Goal: Task Accomplishment & Management: Manage account settings

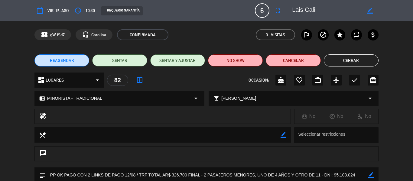
click at [303, 9] on textarea at bounding box center [326, 10] width 69 height 11
drag, startPoint x: 303, startPoint y: 9, endPoint x: 316, endPoint y: 11, distance: 13.7
click at [316, 11] on textarea at bounding box center [326, 10] width 69 height 11
click at [316, 10] on textarea at bounding box center [326, 10] width 69 height 11
drag, startPoint x: 316, startPoint y: 10, endPoint x: 292, endPoint y: 11, distance: 23.3
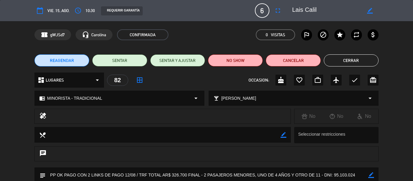
click at [292, 11] on textarea at bounding box center [326, 10] width 69 height 11
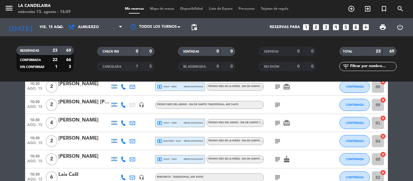
scroll to position [151, 0]
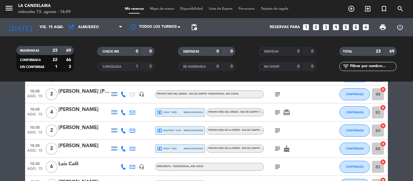
click at [77, 147] on div "[PERSON_NAME]" at bounding box center [83, 146] width 51 height 8
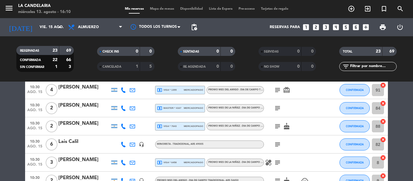
scroll to position [151, 0]
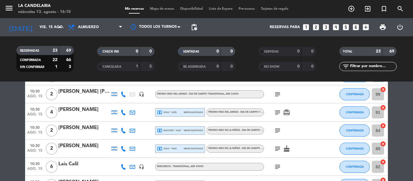
click at [82, 110] on div "[PERSON_NAME]" at bounding box center [83, 110] width 51 height 8
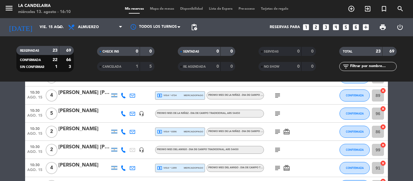
scroll to position [121, 0]
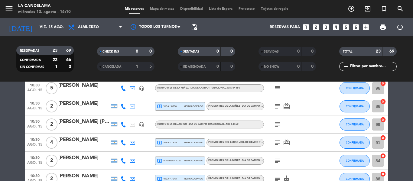
click at [73, 119] on div "[PERSON_NAME]" at bounding box center [83, 122] width 51 height 8
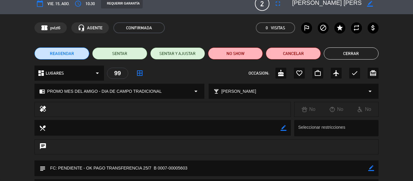
scroll to position [0, 0]
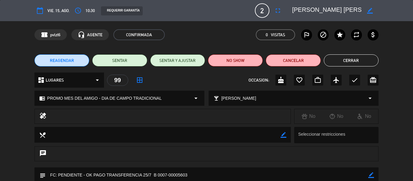
click at [311, 13] on textarea at bounding box center [326, 10] width 69 height 11
drag, startPoint x: 311, startPoint y: 13, endPoint x: 332, endPoint y: 12, distance: 21.5
click at [332, 12] on textarea at bounding box center [326, 10] width 69 height 11
